Goal: Information Seeking & Learning: Stay updated

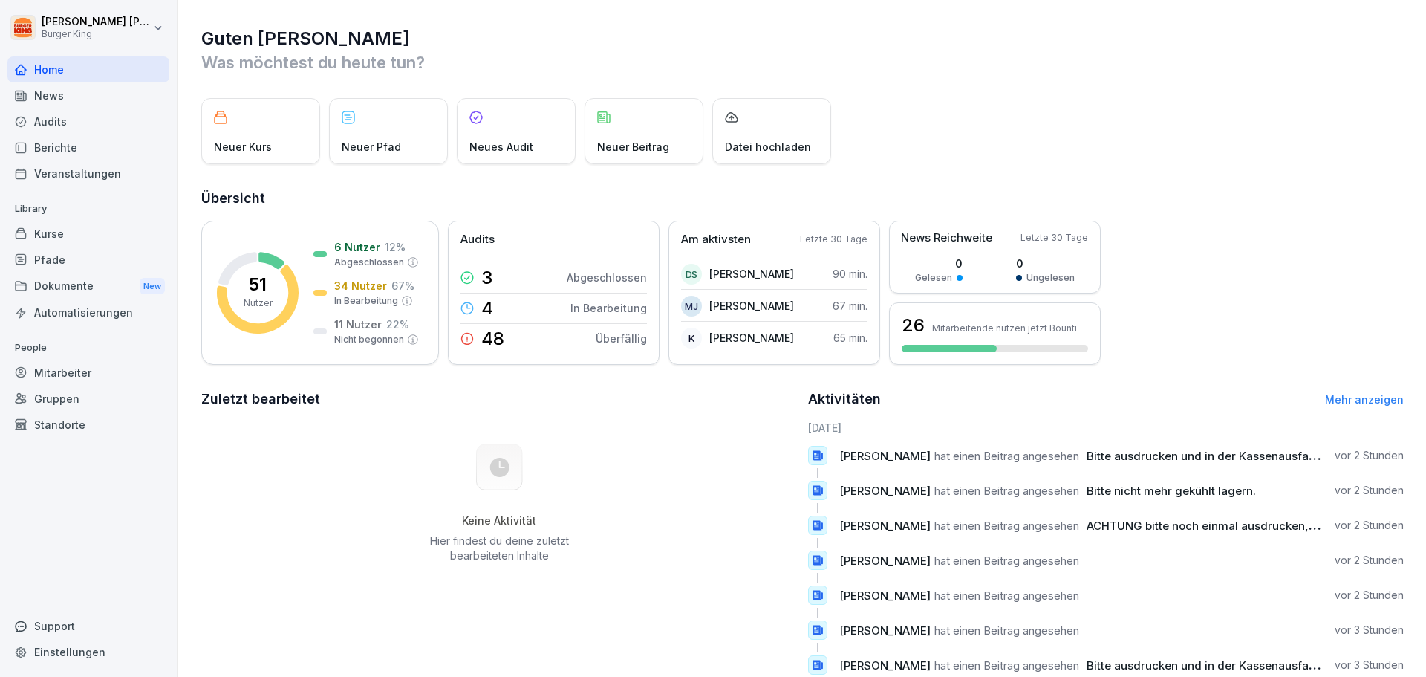
click at [37, 93] on div "News" at bounding box center [88, 95] width 162 height 26
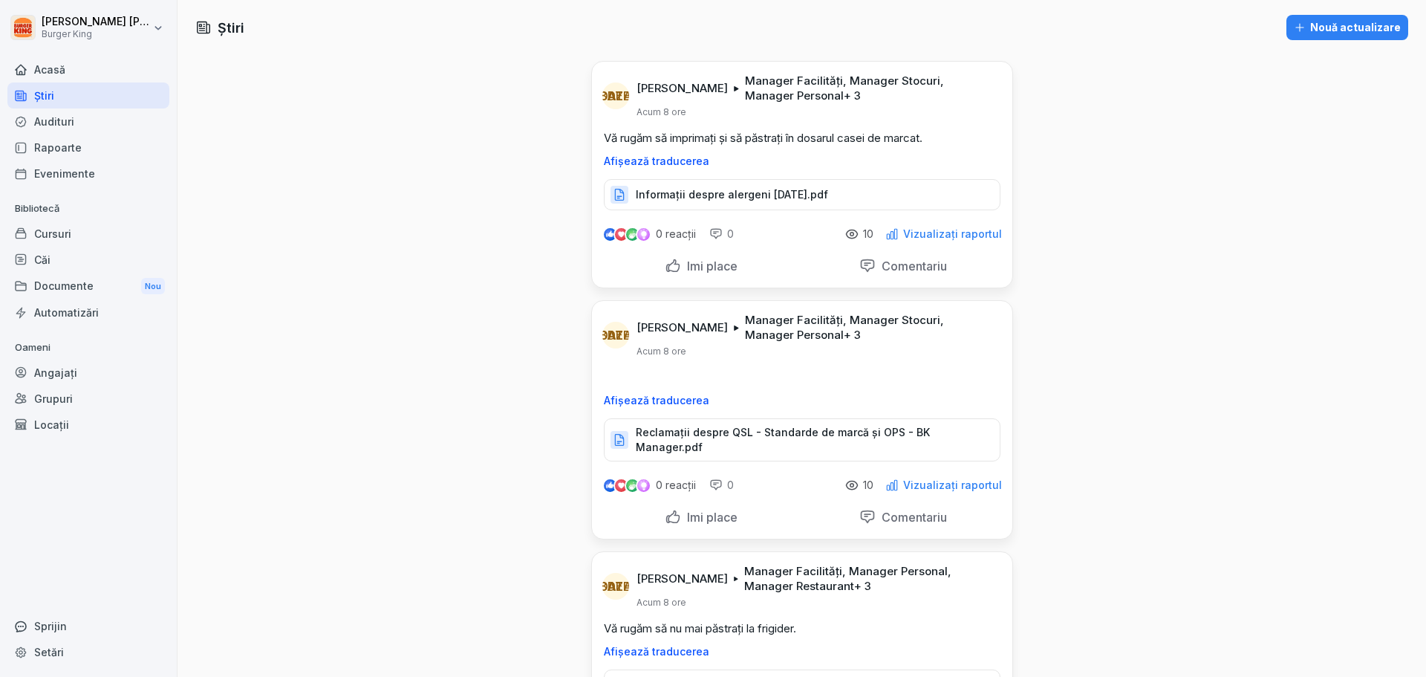
click at [825, 203] on div "Informații despre alergeni [DATE].pdf" at bounding box center [802, 194] width 397 height 31
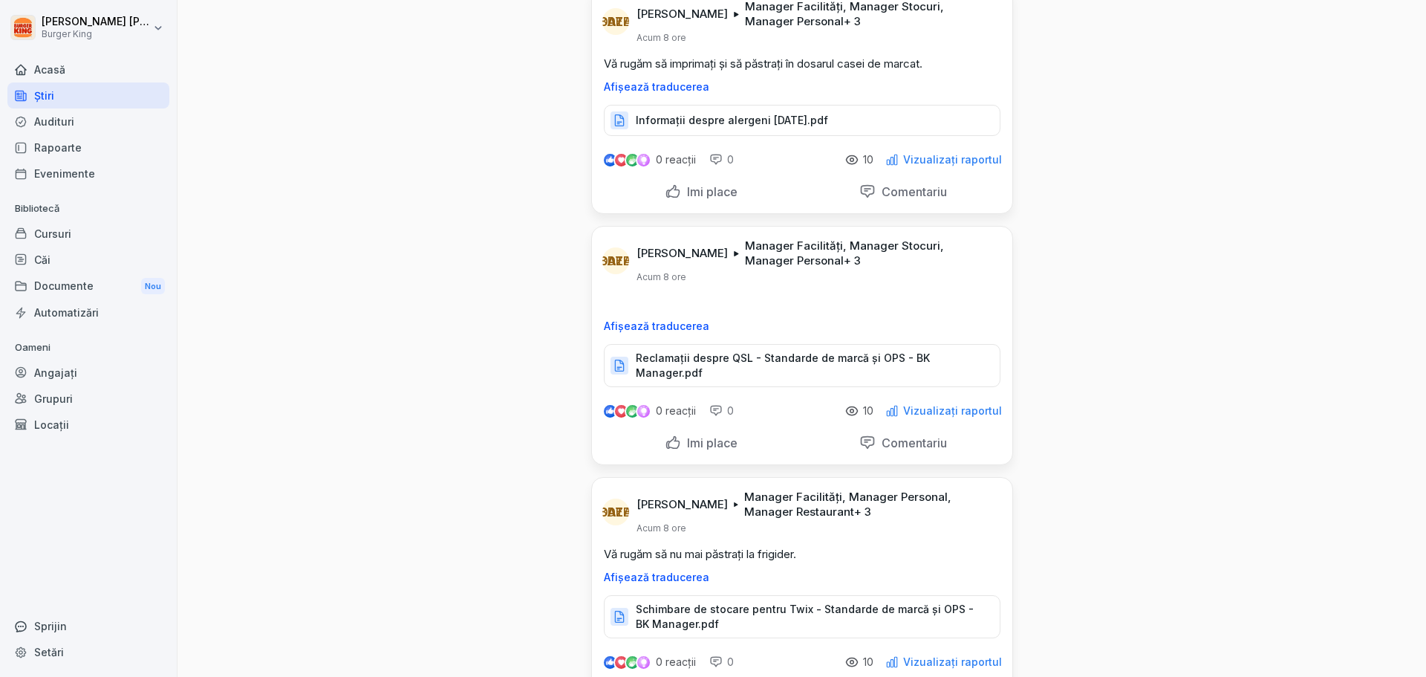
click at [854, 351] on div "Reclamații despre QSL - Standarde de marcă și OPS - BK Manager.pdf" at bounding box center [802, 365] width 397 height 43
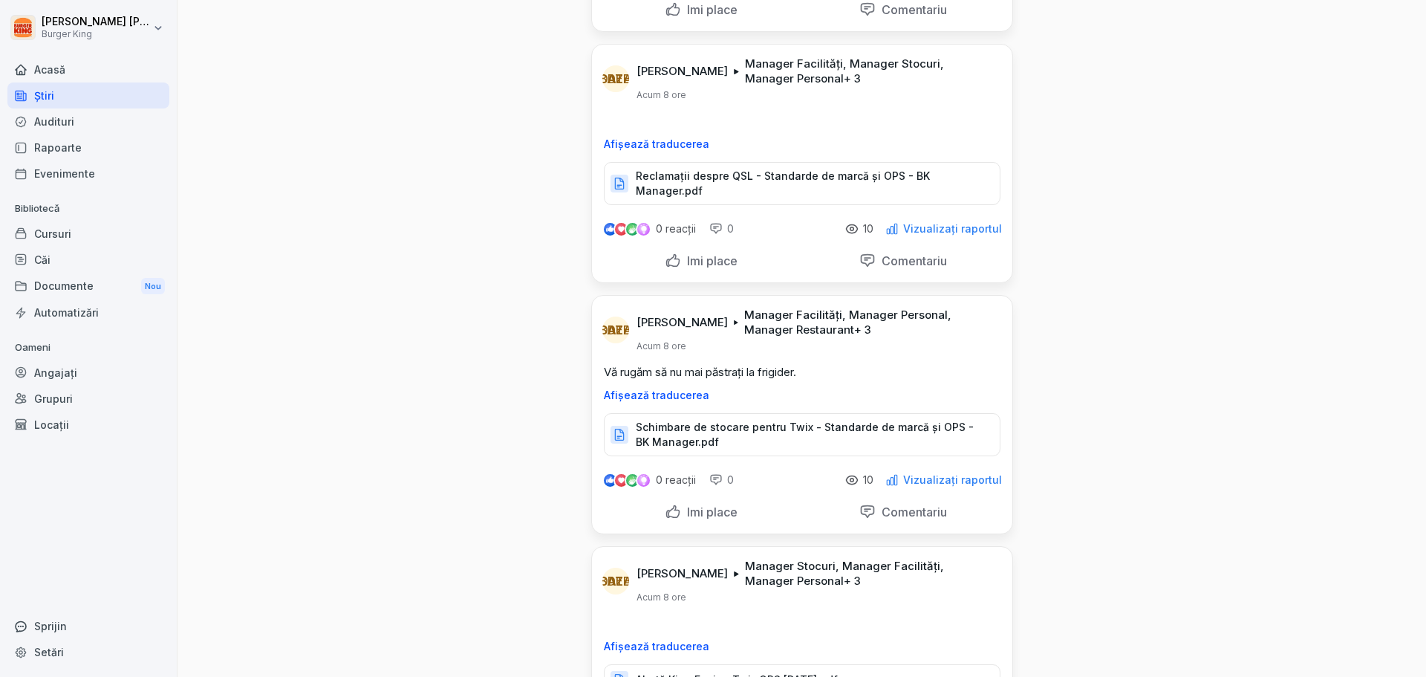
scroll to position [297, 0]
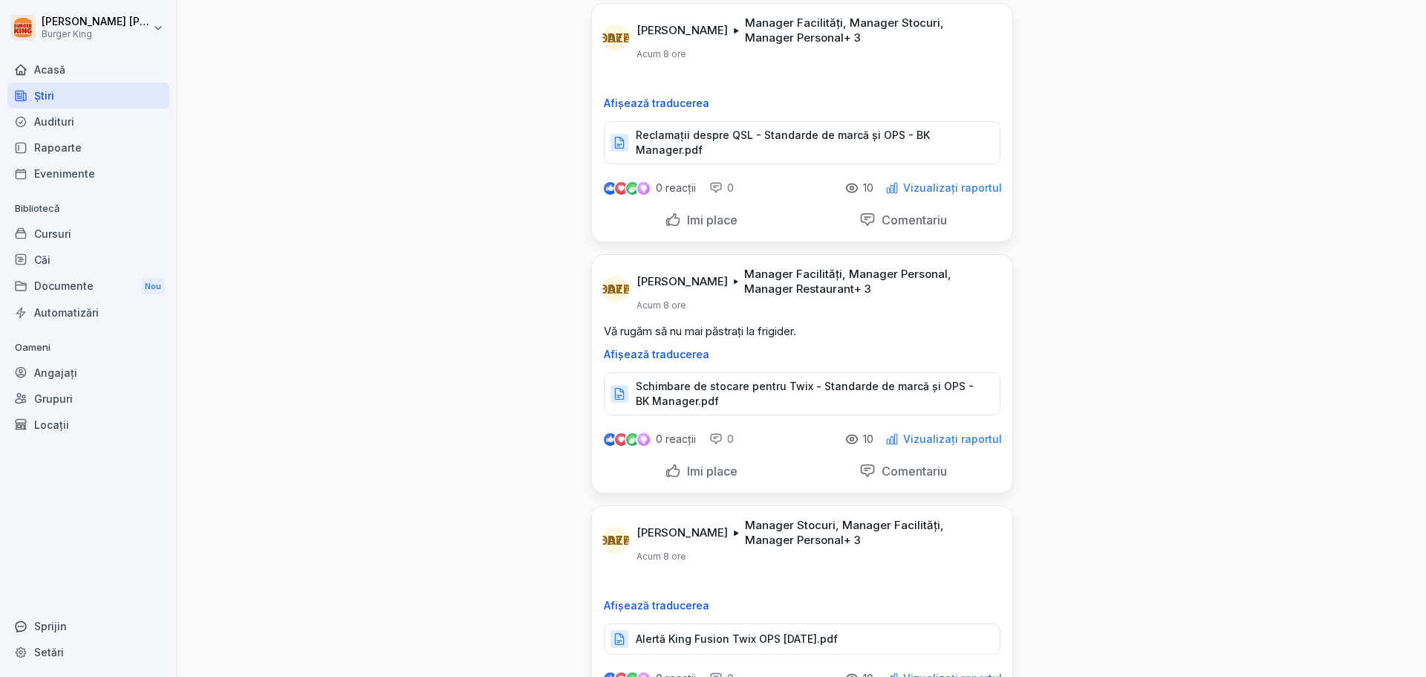
click at [788, 395] on p "Schimbare de stocare pentru Twix - Standarde de marcă și OPS - BK Manager.pdf" at bounding box center [810, 394] width 349 height 30
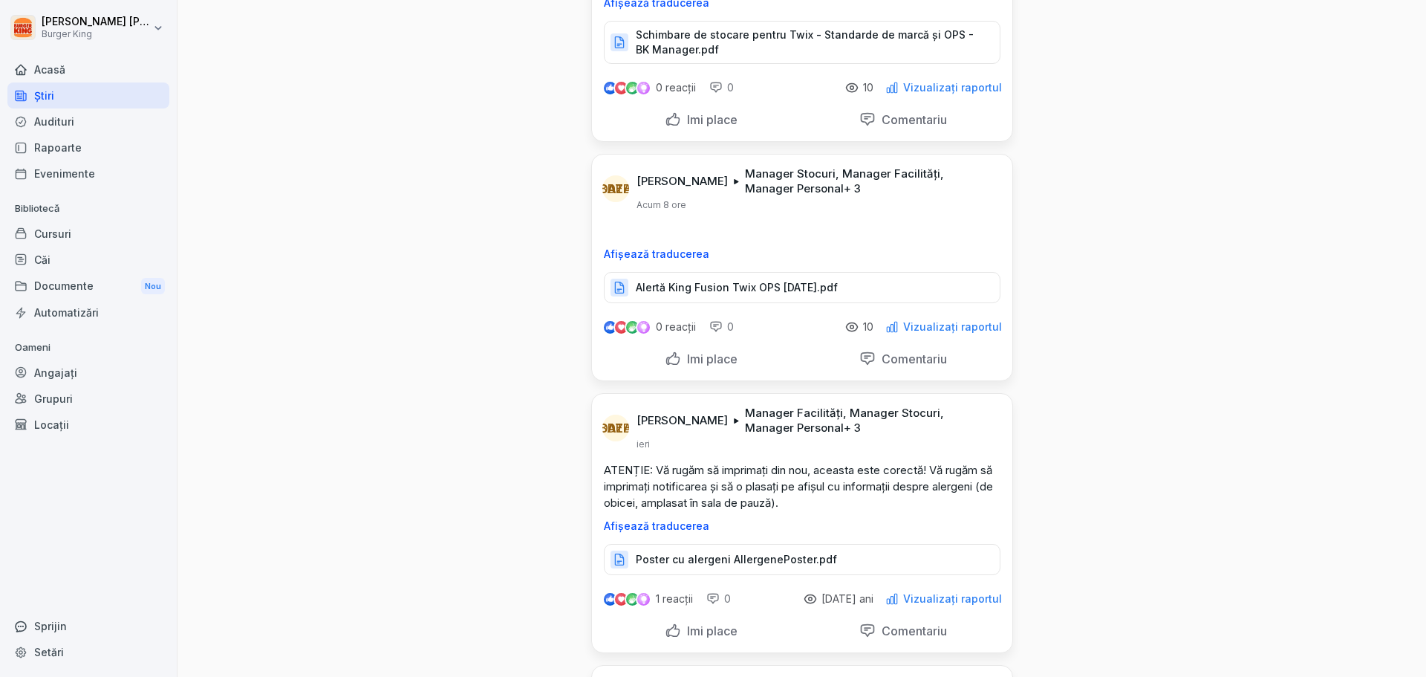
scroll to position [669, 0]
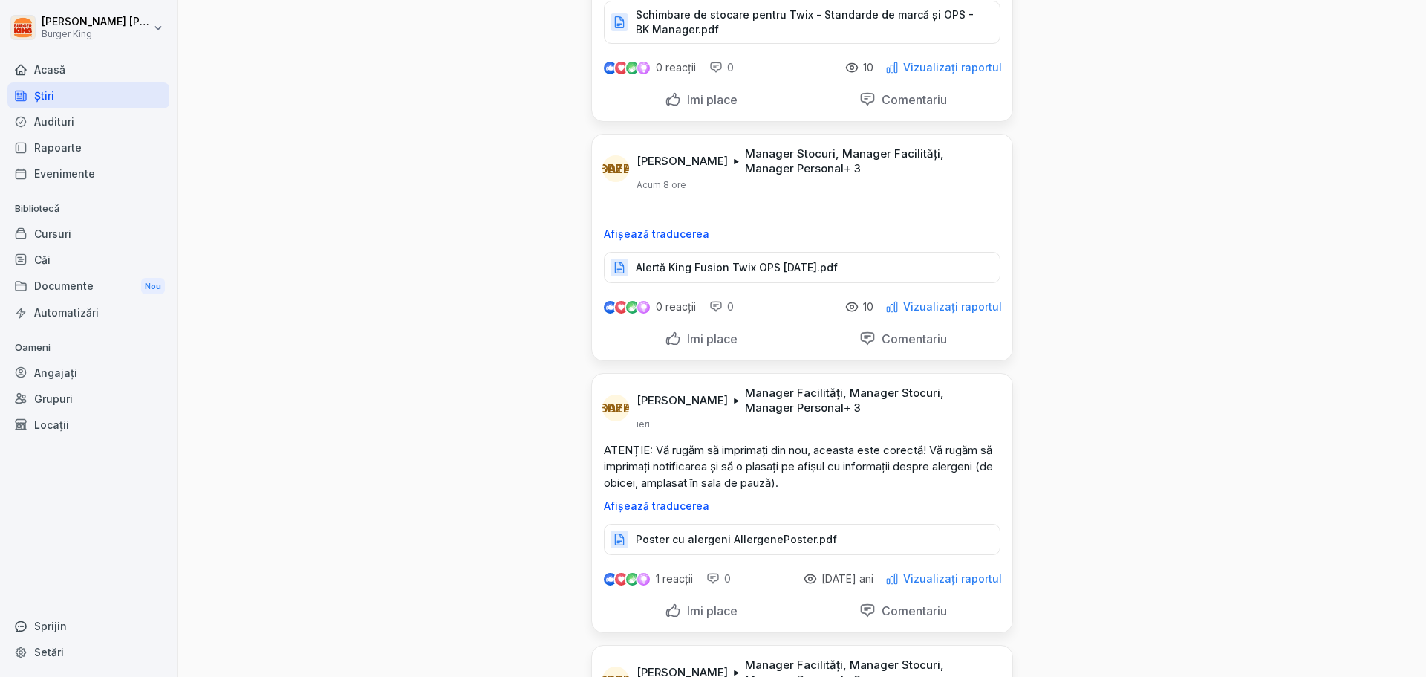
click at [811, 472] on font "ATENȚIE: Vă rugăm să imprimați din nou, aceasta este corectă! Vă rugăm să impri…" at bounding box center [800, 466] width 392 height 47
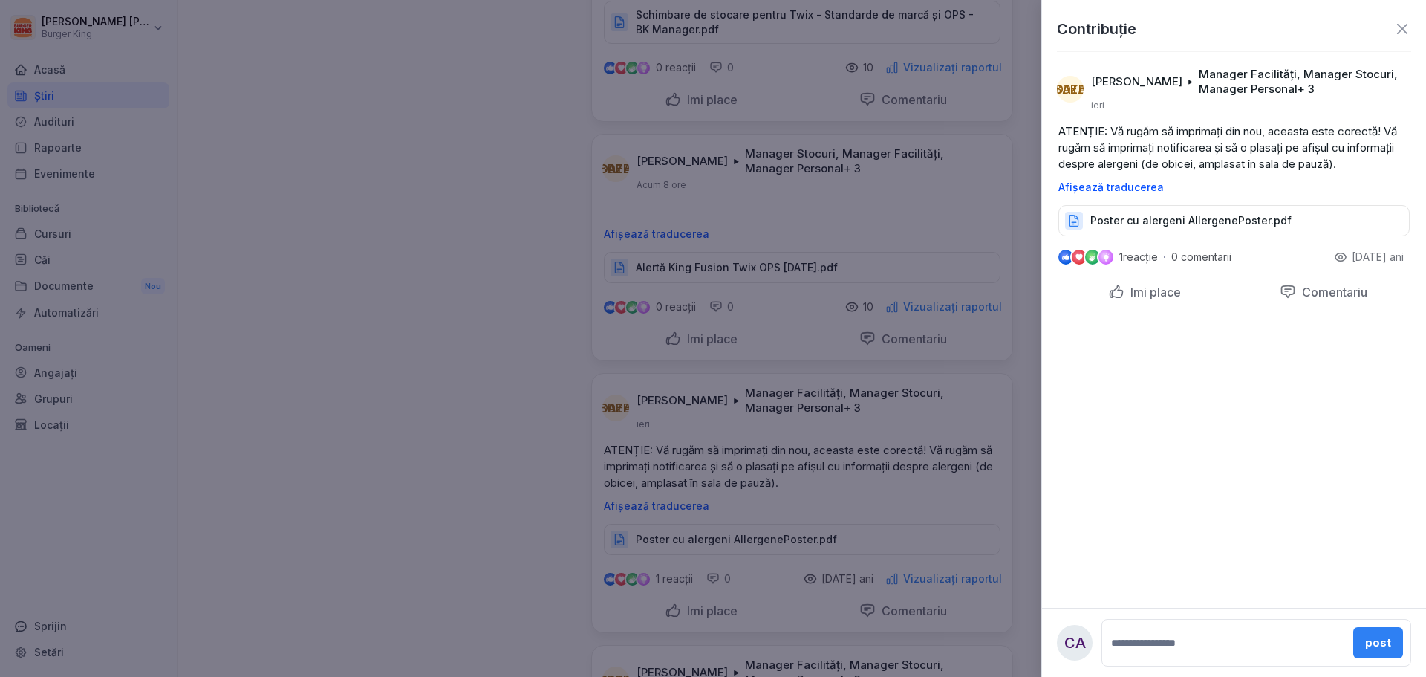
click at [734, 534] on div at bounding box center [713, 338] width 1426 height 677
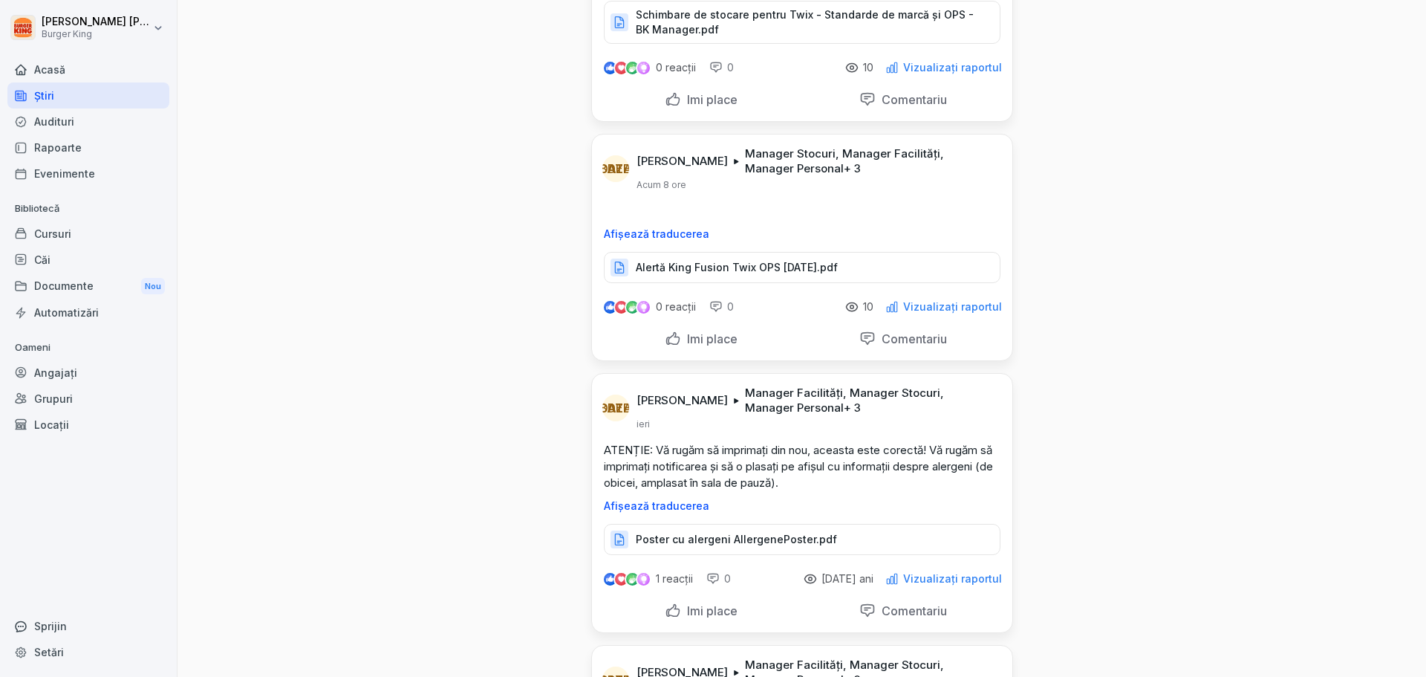
click at [733, 534] on p "Poster cu alergeni AllergenePoster.pdf" at bounding box center [736, 539] width 201 height 15
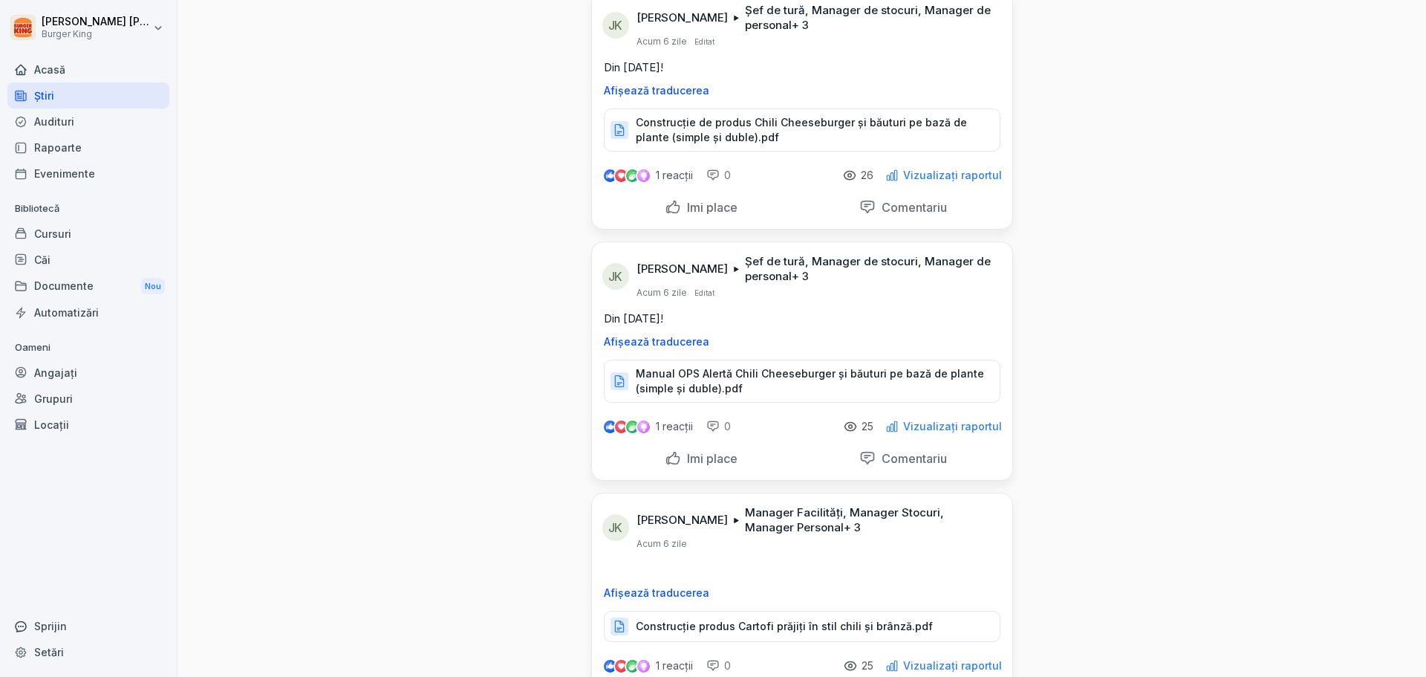
scroll to position [3269, 0]
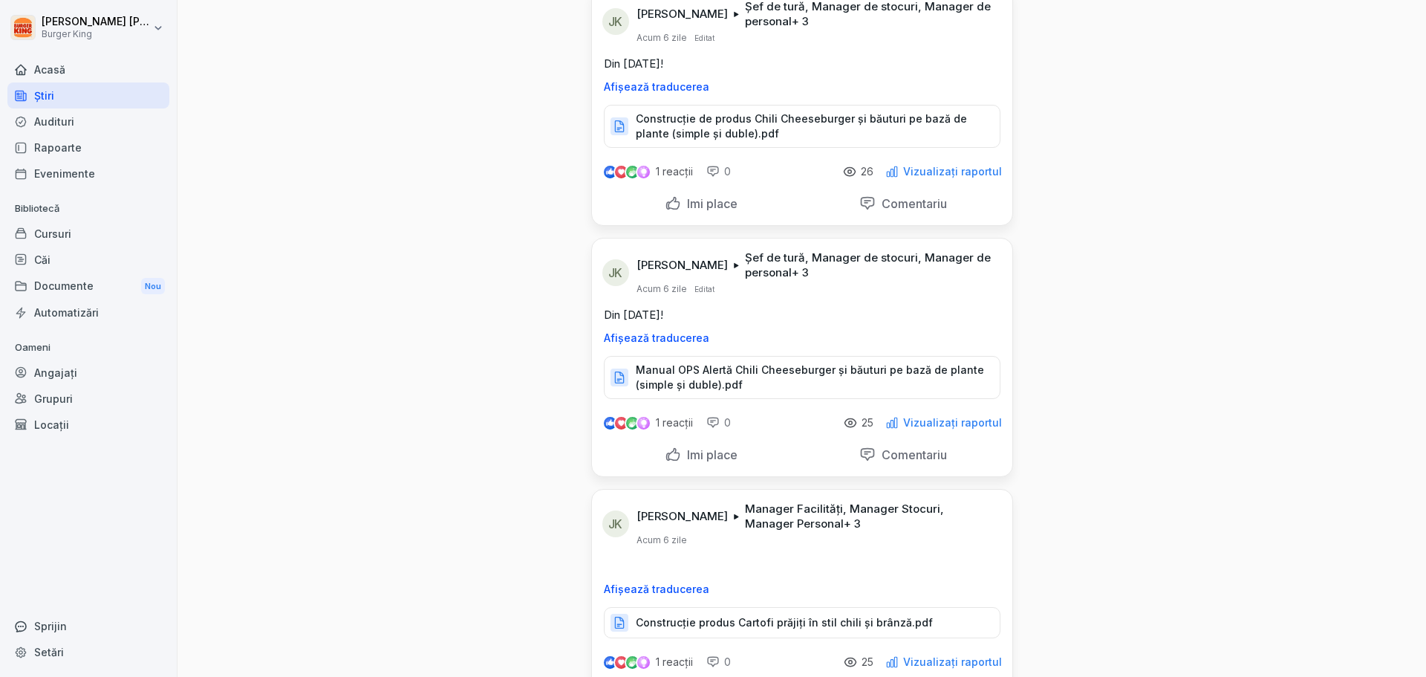
click at [784, 364] on p "Manual OPS Alertă Chili Cheeseburger și băuturi pe bază de plante (simple și du…" at bounding box center [810, 378] width 349 height 30
